Goal: Information Seeking & Learning: Learn about a topic

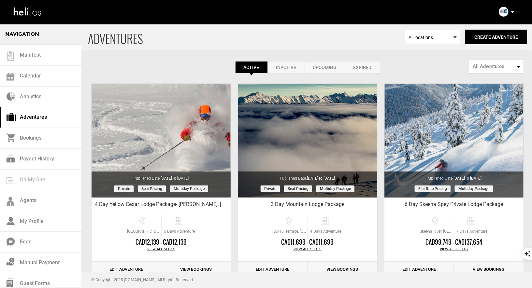
click at [512, 12] on icon at bounding box center [512, 12] width 3 height 2
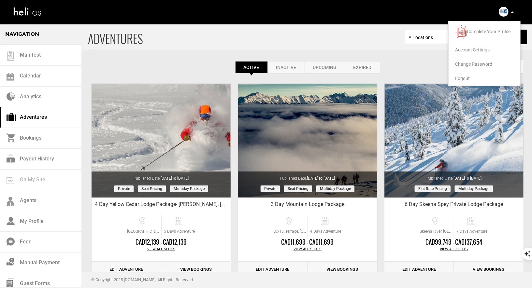
click at [467, 74] on li "Logout" at bounding box center [485, 78] width 72 height 14
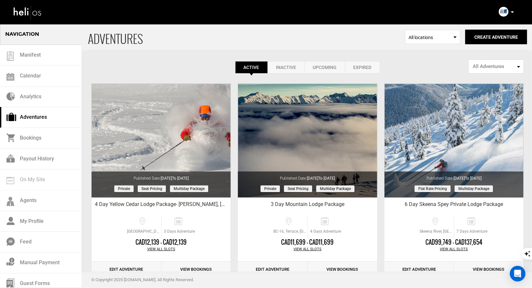
click at [509, 12] on div "Complete Your Profile Account Settings Change Password Logout" at bounding box center [507, 12] width 23 height 13
click at [512, 12] on icon at bounding box center [512, 12] width 3 height 2
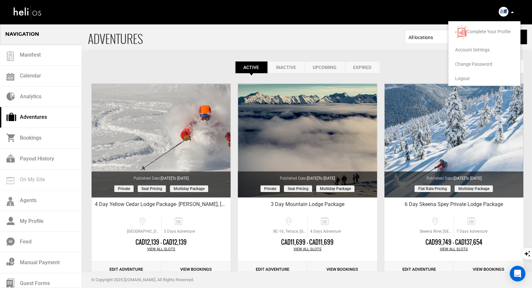
click at [462, 80] on span "Logout" at bounding box center [462, 78] width 15 height 5
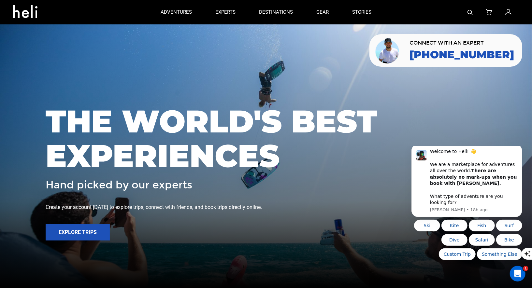
click at [466, 9] on div at bounding box center [451, 12] width 136 height 24
click at [470, 13] on img at bounding box center [470, 12] width 5 height 5
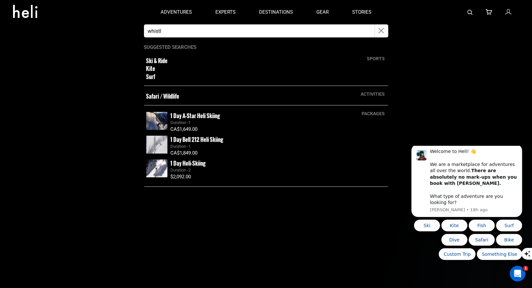
type input "whistler"
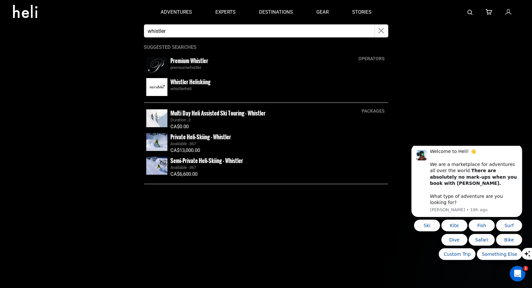
click at [179, 85] on small "Whistler Heliskiing" at bounding box center [191, 82] width 40 height 8
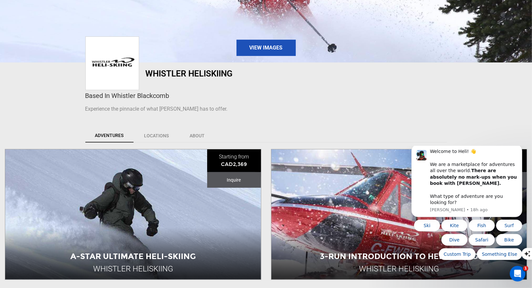
scroll to position [137, 0]
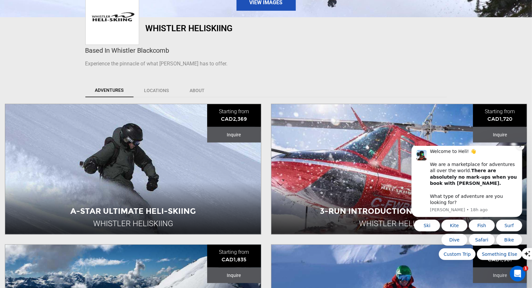
click at [520, 148] on icon "Dismiss notification" at bounding box center [520, 146] width 4 height 4
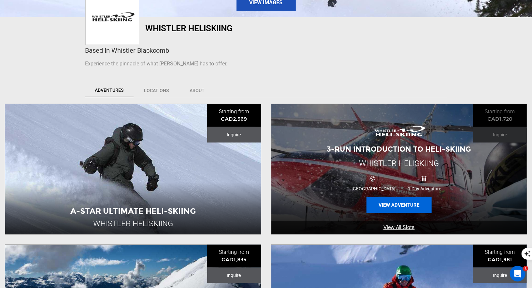
click at [399, 206] on button "View Adventure" at bounding box center [399, 205] width 65 height 16
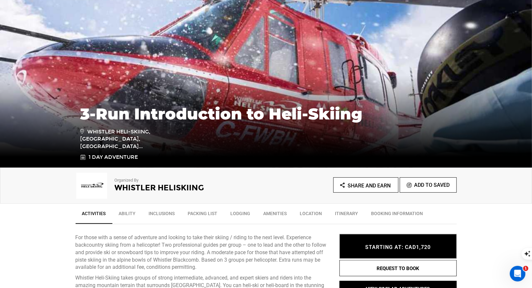
scroll to position [121, 0]
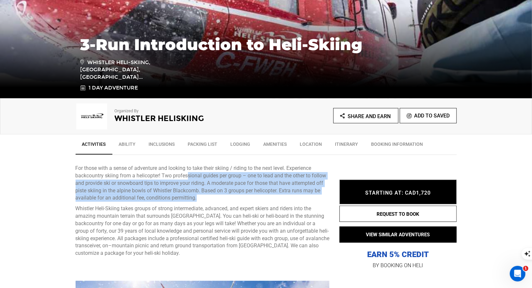
drag, startPoint x: 202, startPoint y: 197, endPoint x: 189, endPoint y: 175, distance: 26.2
click at [189, 175] on p "For those with a sense of adventure and looking to take their skiing / riding t…" at bounding box center [203, 183] width 254 height 37
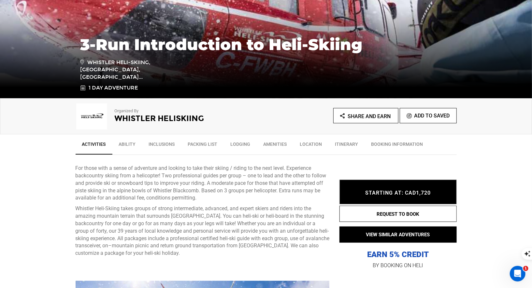
click at [240, 200] on p "For those with a sense of adventure and looking to take their skiing / riding t…" at bounding box center [203, 183] width 254 height 37
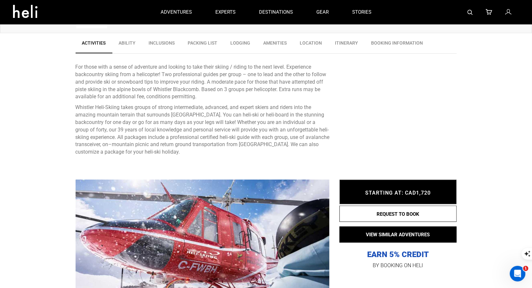
scroll to position [125, 0]
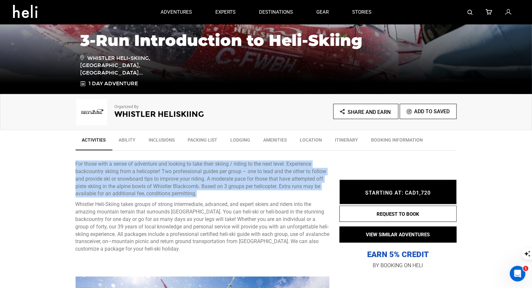
drag, startPoint x: 201, startPoint y: 193, endPoint x: 84, endPoint y: 156, distance: 122.8
click at [85, 156] on div "For those with a sense of adventure and looking to take their skiing / riding t…" at bounding box center [203, 209] width 254 height 116
copy p "For those with a sense of adventure and looking to take their skiing / riding t…"
